Goal: Task Accomplishment & Management: Use online tool/utility

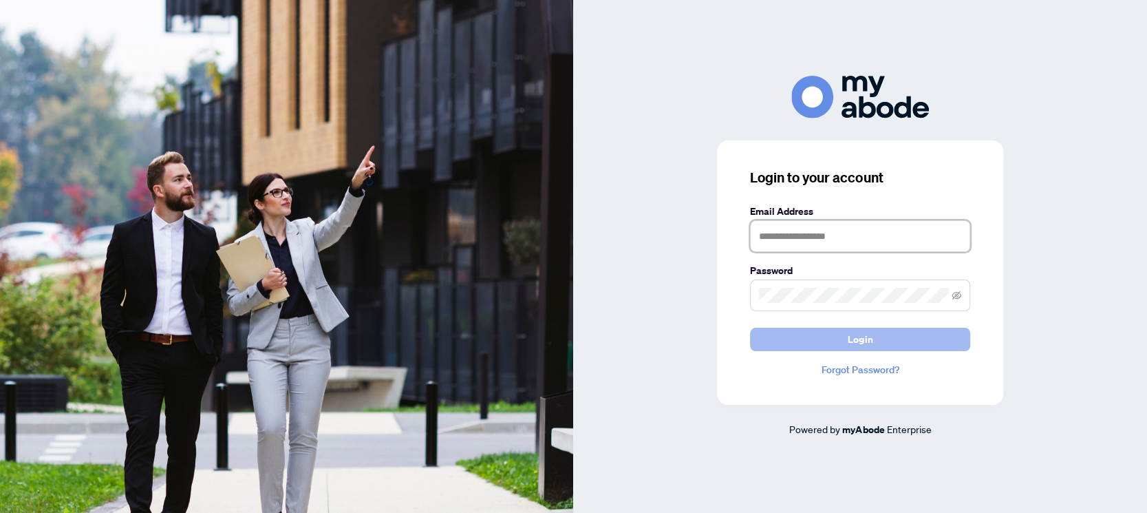
type input "**********"
click at [849, 339] on span "Login" at bounding box center [860, 339] width 25 height 22
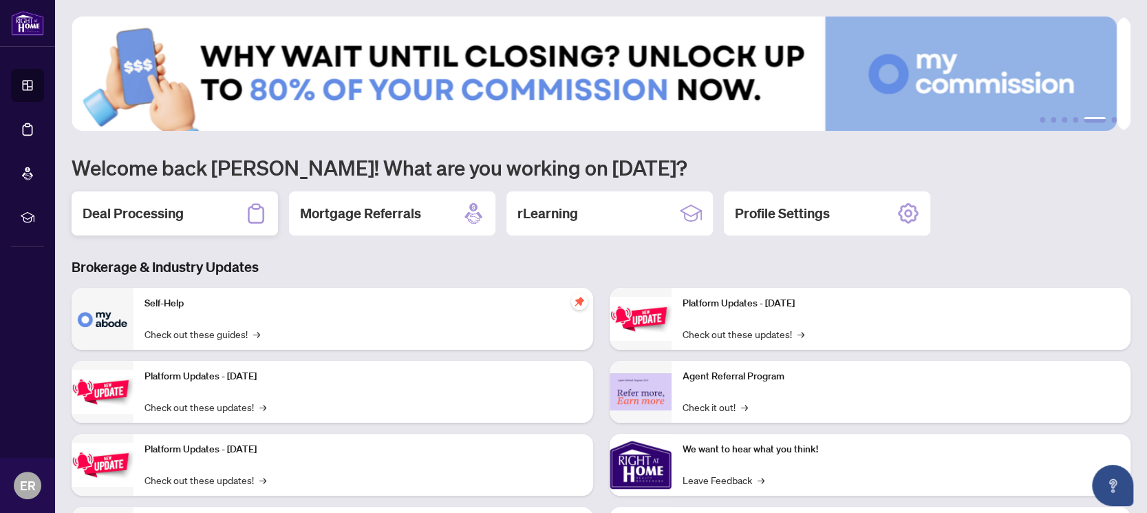
click at [155, 215] on h2 "Deal Processing" at bounding box center [133, 213] width 101 height 19
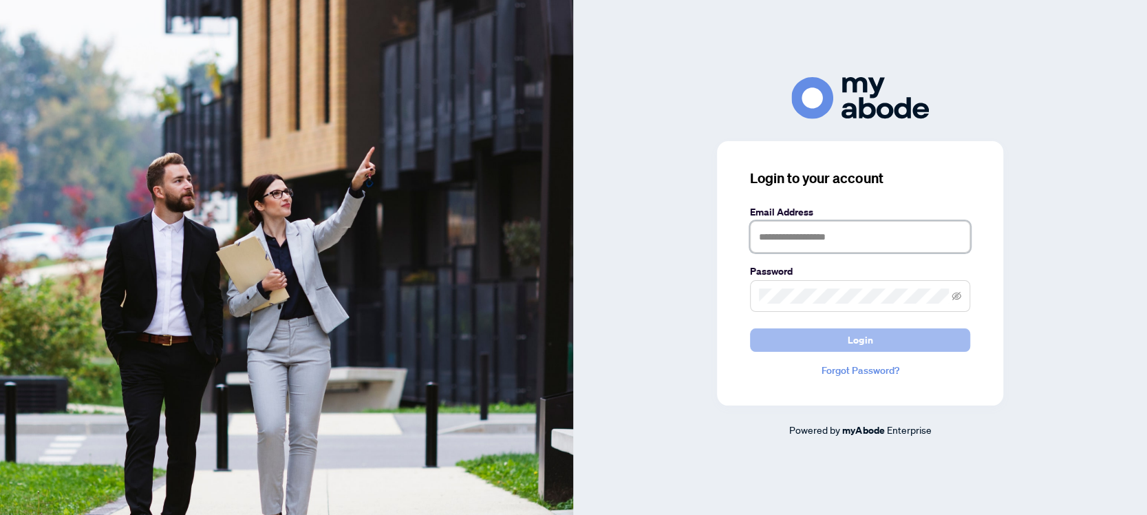
type input "**********"
click at [853, 340] on span "Login" at bounding box center [860, 340] width 25 height 22
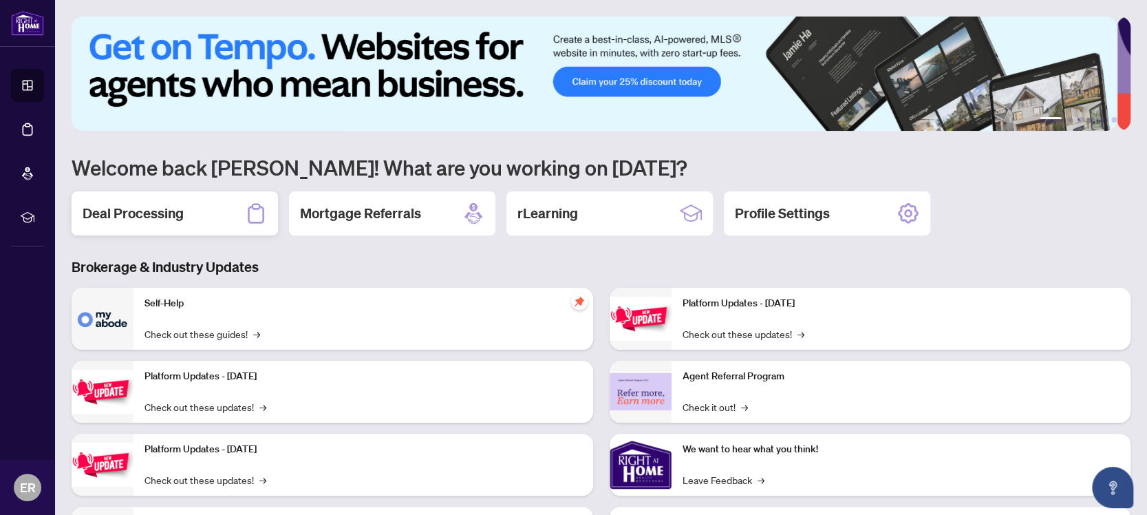
click at [144, 213] on h2 "Deal Processing" at bounding box center [133, 213] width 101 height 19
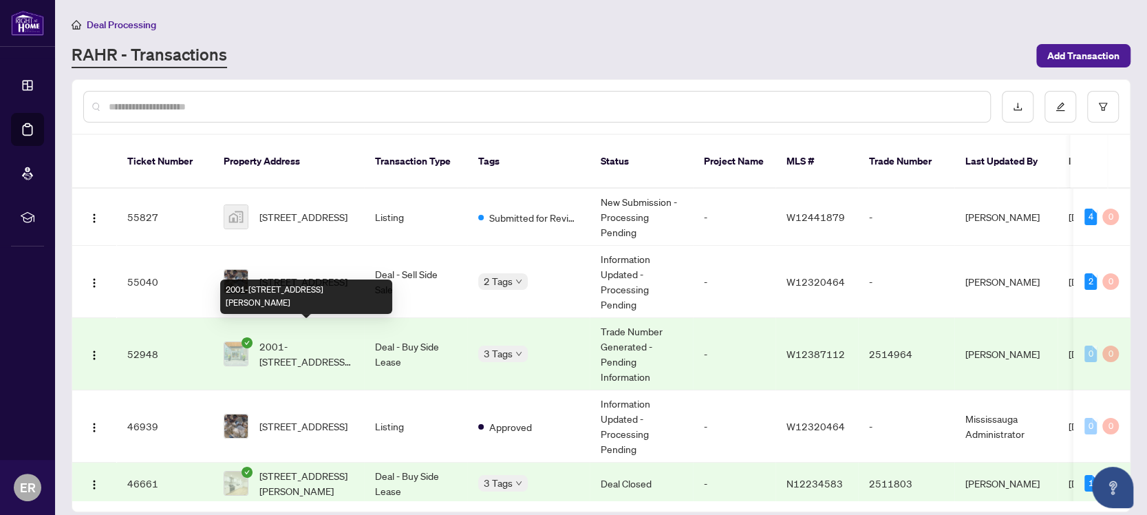
click at [283, 339] on span "2001-[STREET_ADDRESS][PERSON_NAME]" at bounding box center [306, 354] width 94 height 30
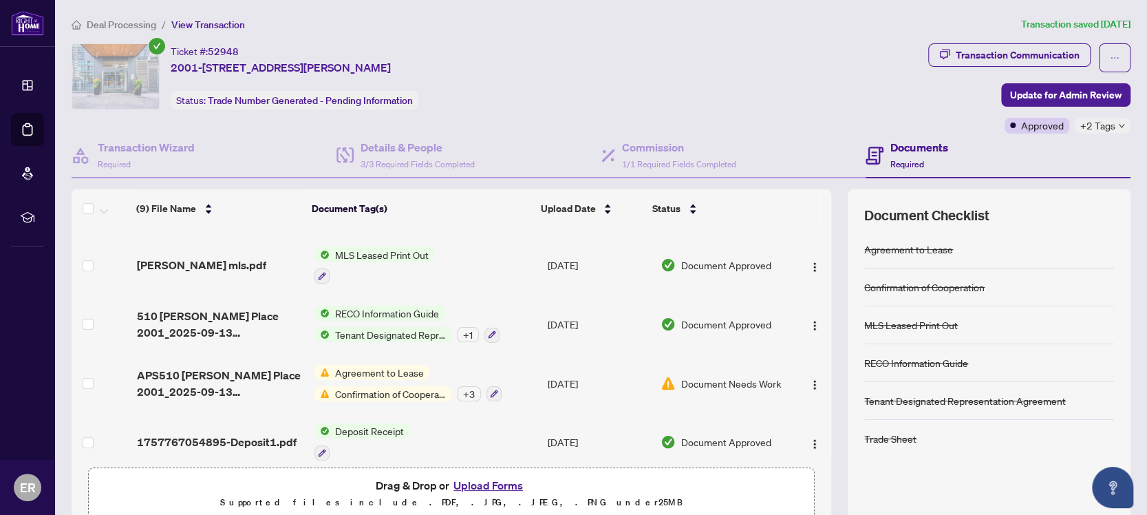
scroll to position [296, 0]
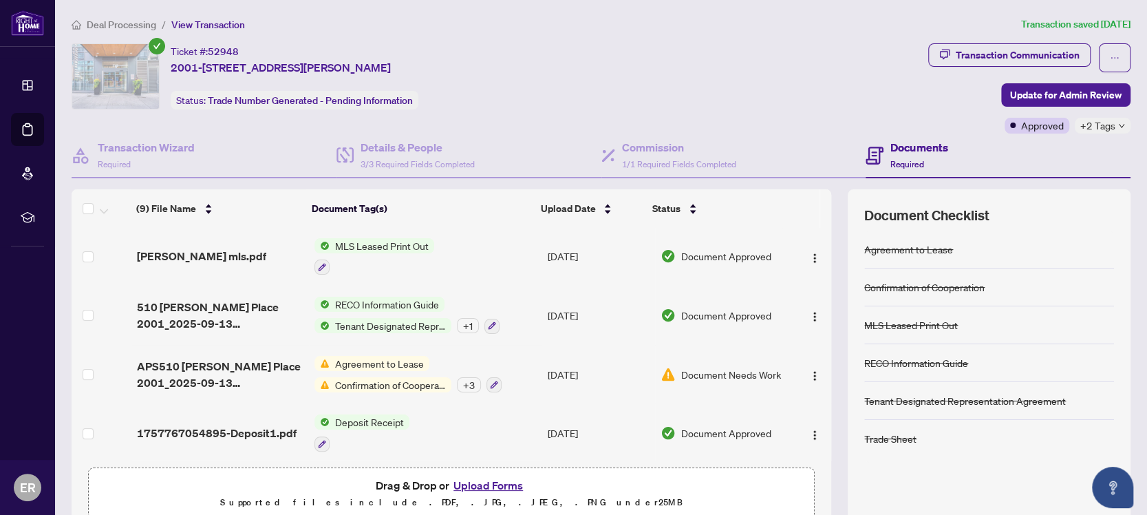
click at [341, 414] on span "Deposit Receipt" at bounding box center [370, 421] width 80 height 15
click at [333, 482] on span "Deposit Receipt" at bounding box center [336, 483] width 80 height 15
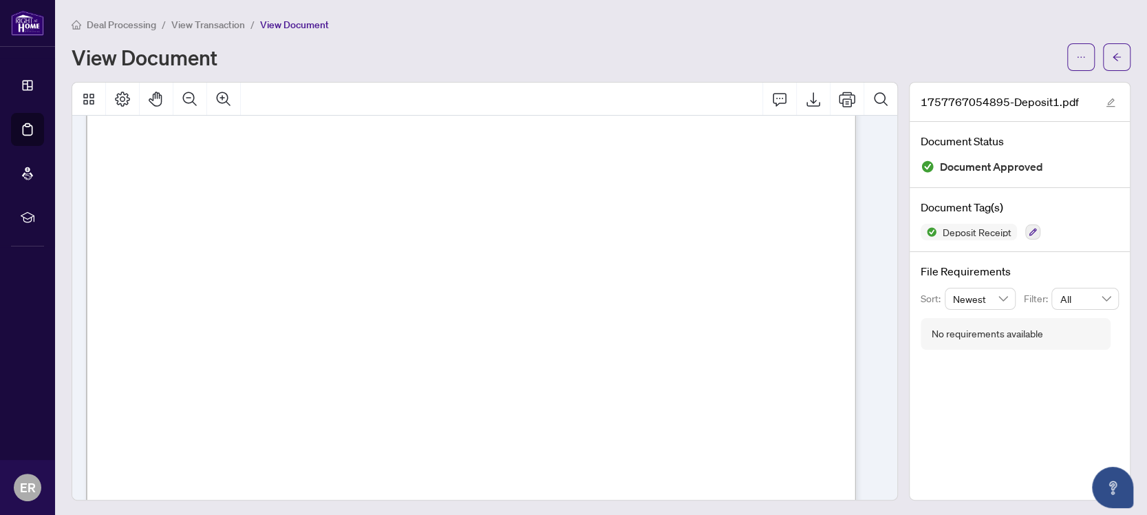
scroll to position [181, 0]
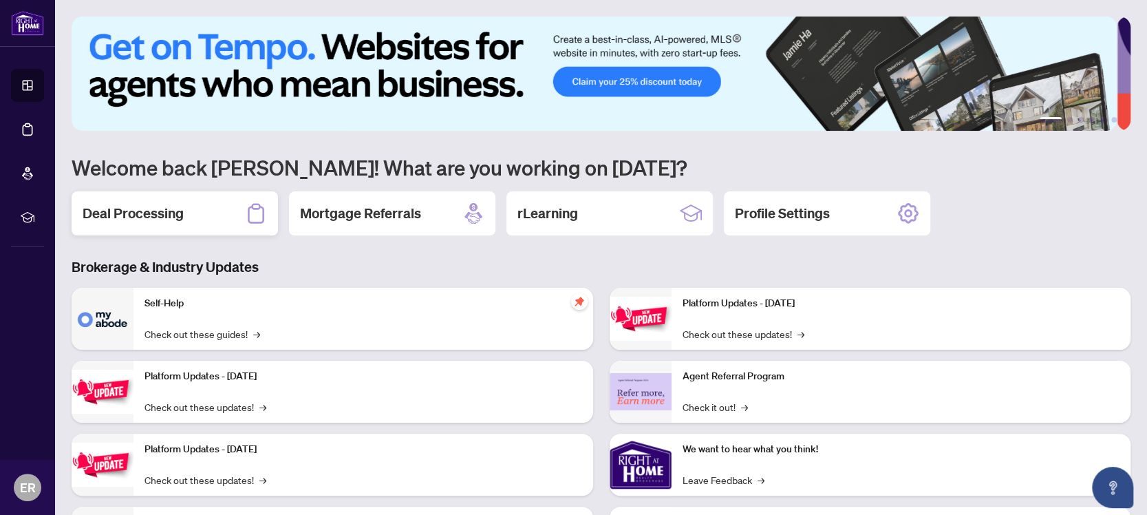
click at [181, 215] on h2 "Deal Processing" at bounding box center [133, 213] width 101 height 19
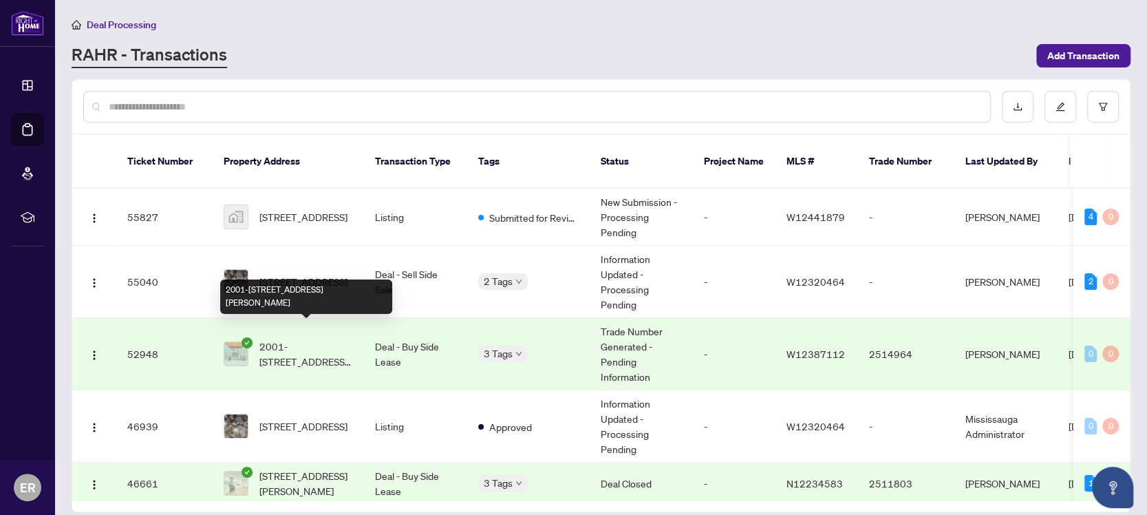
click at [321, 339] on span "2001-[STREET_ADDRESS][PERSON_NAME]" at bounding box center [306, 354] width 94 height 30
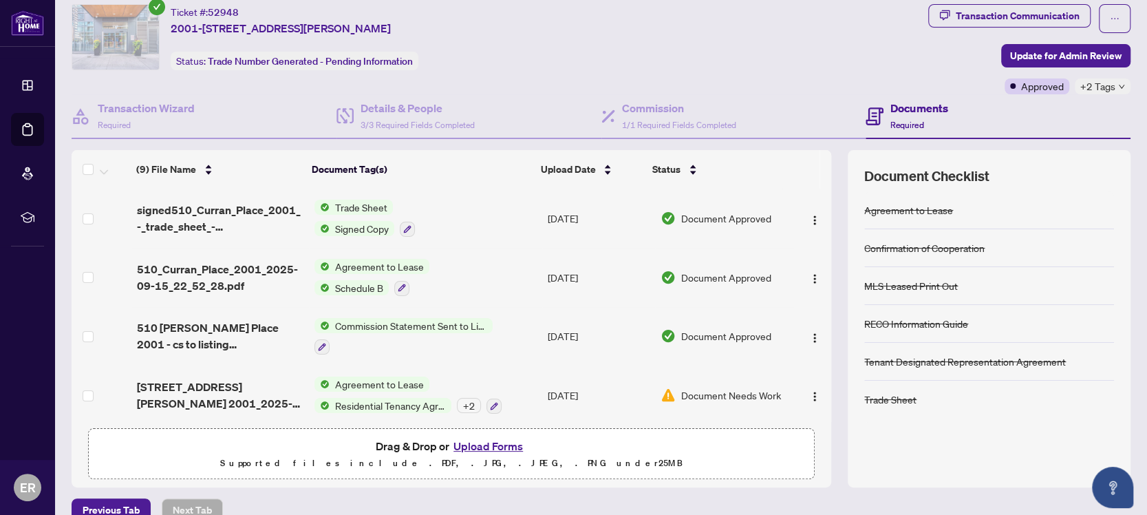
scroll to position [61, 0]
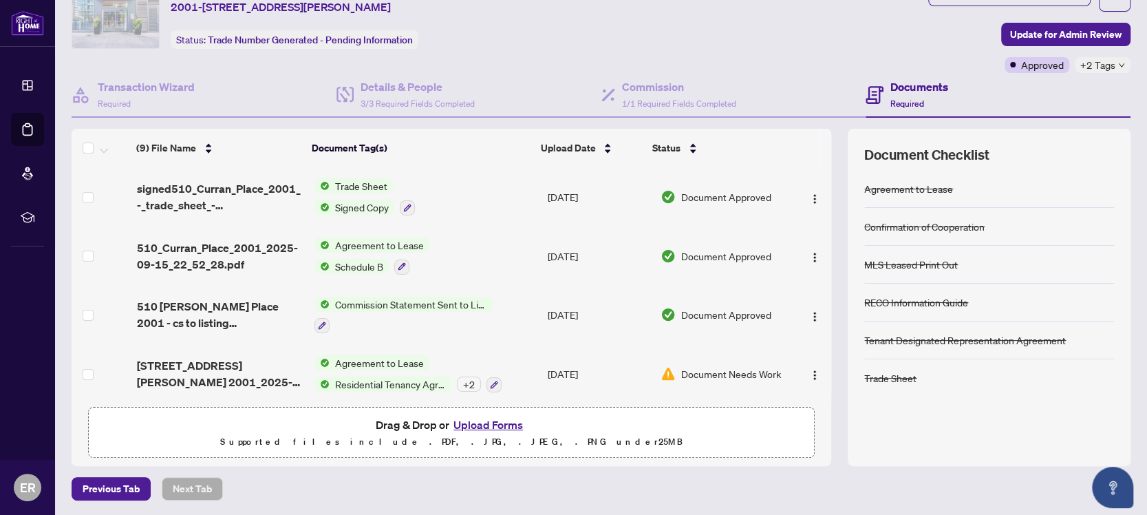
drag, startPoint x: 812, startPoint y: 251, endPoint x: 812, endPoint y: 262, distance: 11.0
click at [812, 262] on td at bounding box center [812, 255] width 39 height 59
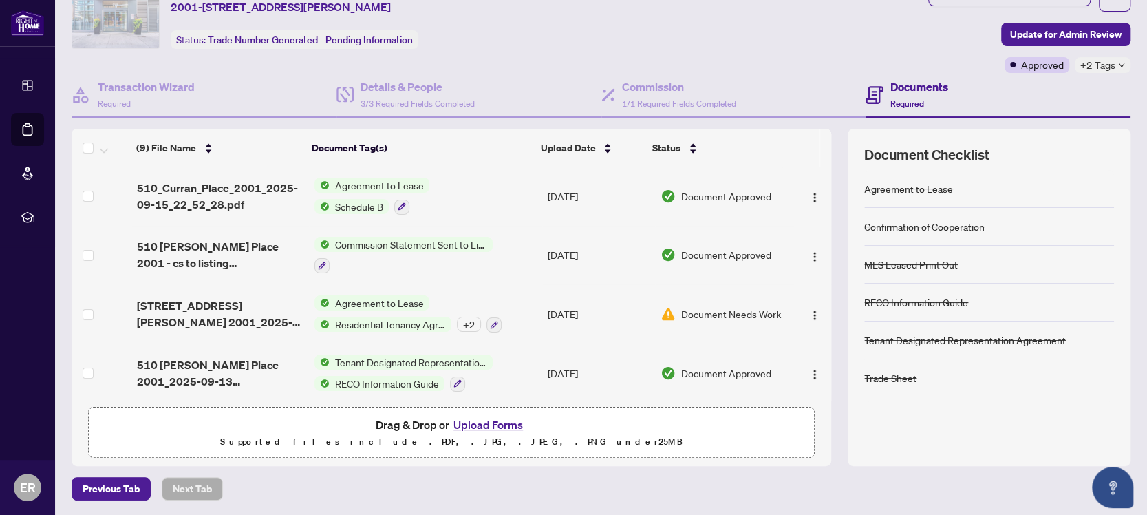
scroll to position [56, 0]
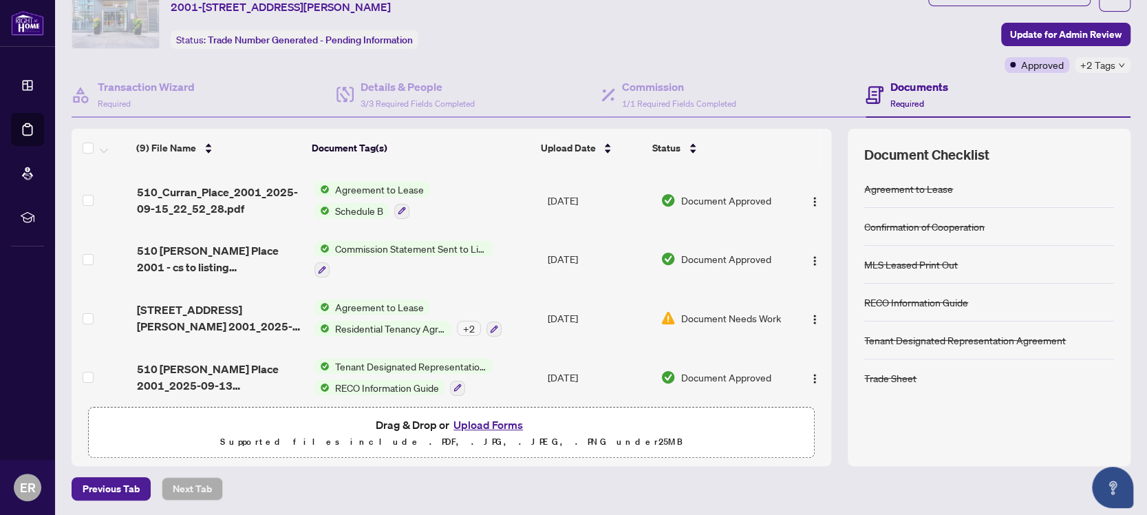
click at [433, 241] on span "Commission Statement Sent to Listing Brokerage" at bounding box center [411, 248] width 163 height 15
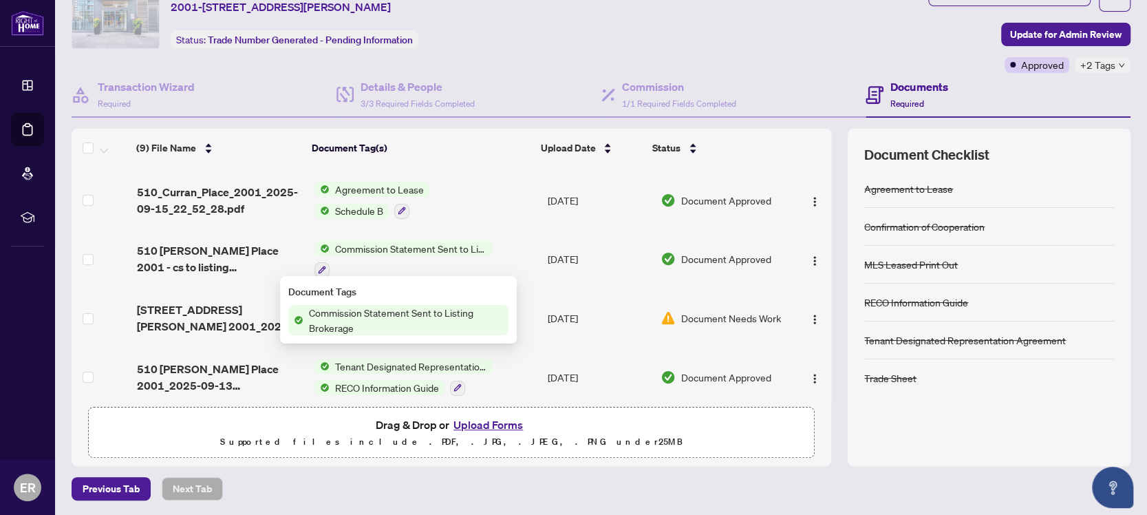
click at [377, 317] on span "Commission Statement Sent to Listing Brokerage" at bounding box center [405, 320] width 205 height 30
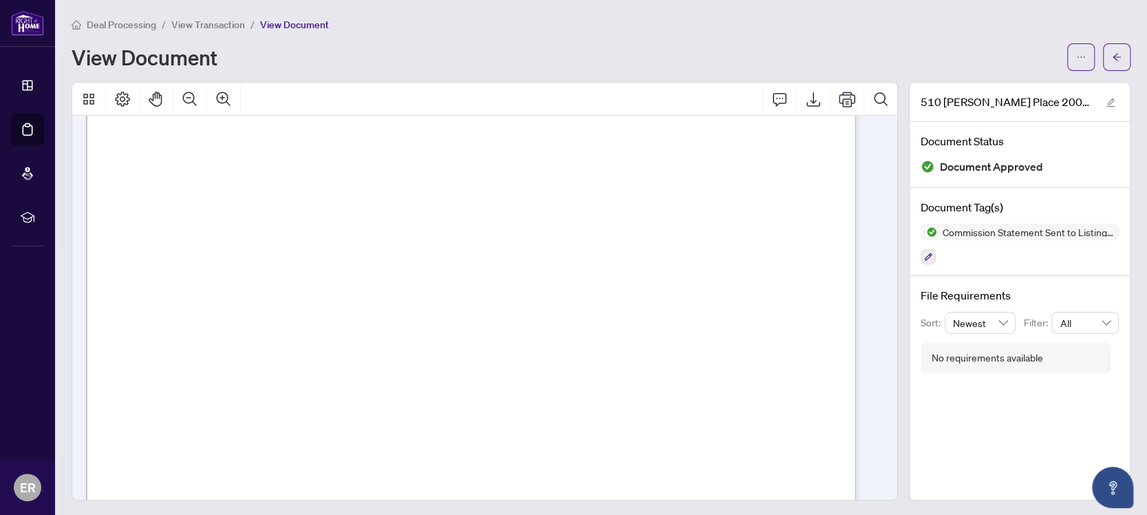
scroll to position [92, 0]
